Goal: Book appointment/travel/reservation

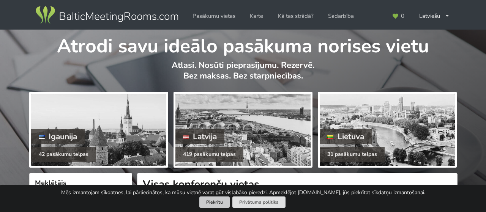
click at [223, 201] on button "Piekrītu" at bounding box center [214, 203] width 30 height 12
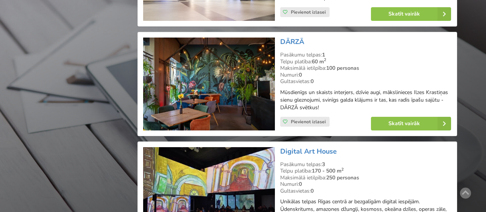
scroll to position [1461, 0]
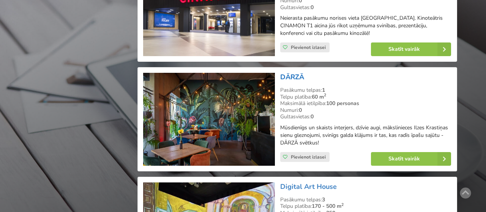
click at [298, 74] on link "DĀRZĀ" at bounding box center [292, 77] width 24 height 9
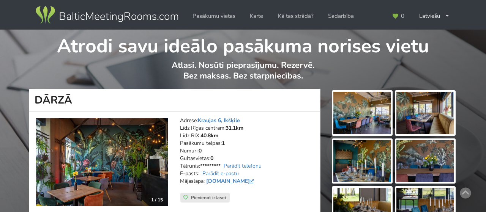
click at [356, 117] on img at bounding box center [362, 113] width 58 height 43
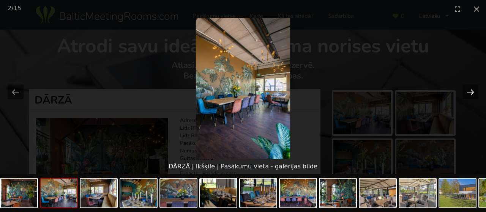
click at [473, 92] on button "Next slide" at bounding box center [471, 92] width 16 height 15
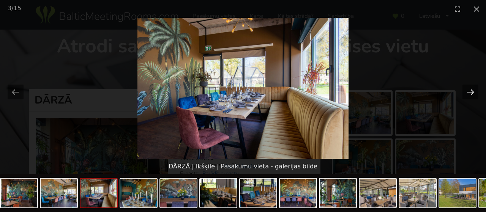
click at [473, 92] on button "Next slide" at bounding box center [471, 92] width 16 height 15
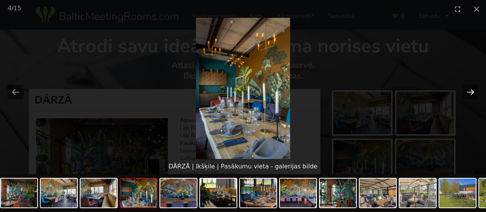
click at [473, 92] on button "Next slide" at bounding box center [471, 92] width 16 height 15
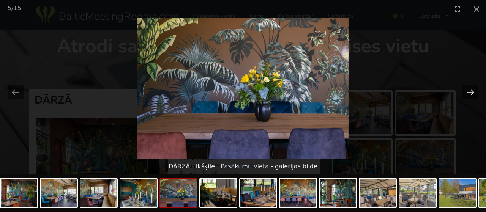
click at [473, 92] on button "Next slide" at bounding box center [471, 92] width 16 height 15
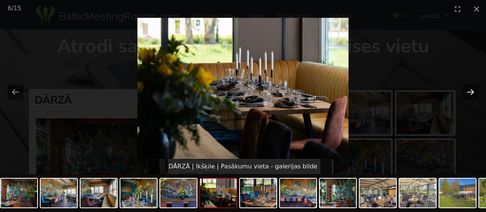
click at [473, 92] on button "Next slide" at bounding box center [471, 92] width 16 height 15
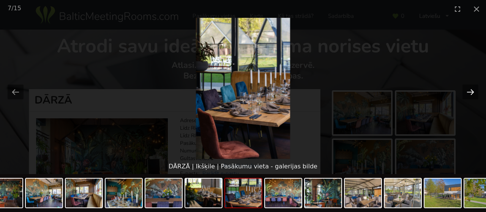
click at [473, 92] on button "Next slide" at bounding box center [471, 92] width 16 height 15
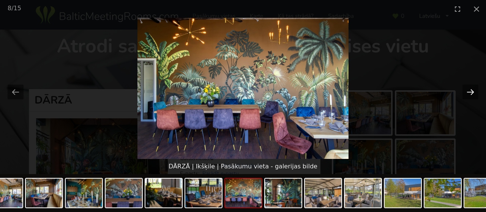
click at [473, 92] on button "Next slide" at bounding box center [471, 92] width 16 height 15
